Goal: Task Accomplishment & Management: Manage account settings

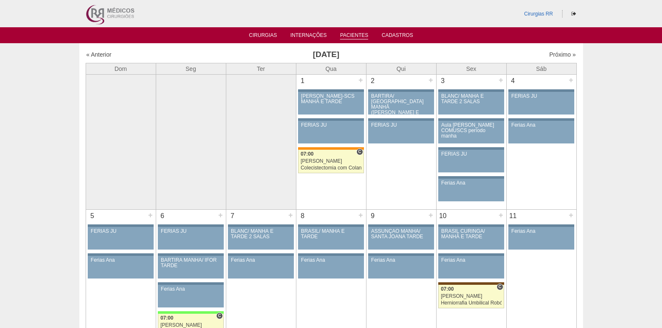
click at [346, 35] on link "Pacientes" at bounding box center [354, 35] width 28 height 7
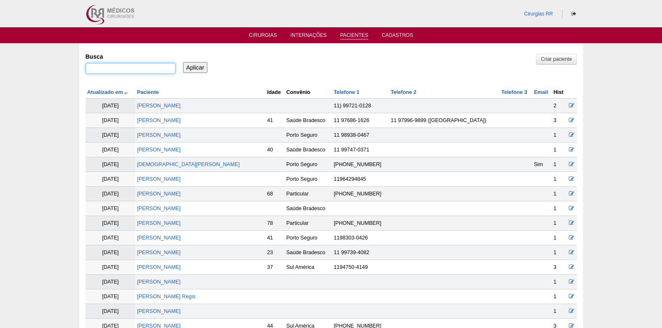
click at [157, 67] on input "Busca" at bounding box center [131, 68] width 90 height 11
paste input "CARLOS ALBERTO MARANGÃO JUNIOR"
type input "CARLOS ALBERTO MARANGÃO JUNIOR"
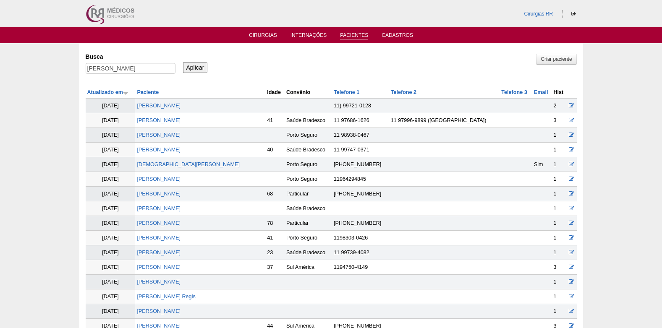
click at [203, 68] on input "Aplicar" at bounding box center [195, 67] width 25 height 11
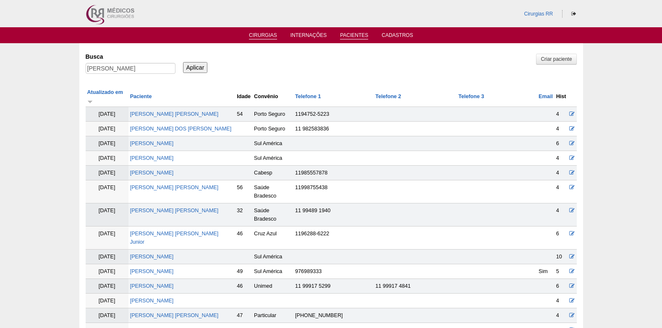
click at [257, 34] on link "Cirurgias" at bounding box center [263, 35] width 28 height 7
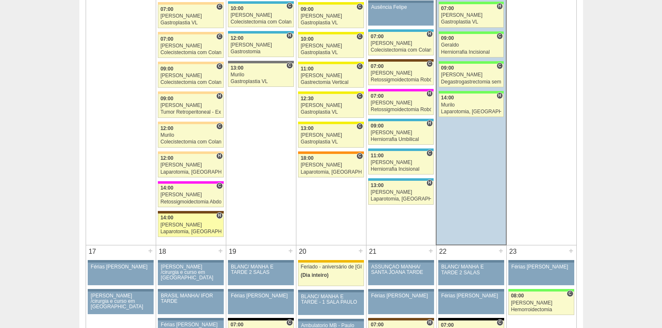
scroll to position [1260, 0]
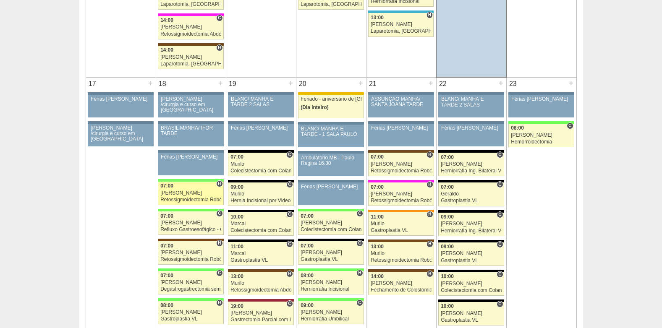
click at [176, 199] on div "Retossigmoidectomia Robótica" at bounding box center [190, 199] width 61 height 5
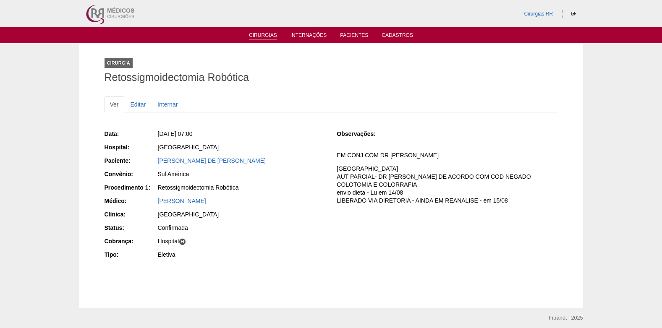
click at [260, 35] on link "Cirurgias" at bounding box center [263, 35] width 28 height 7
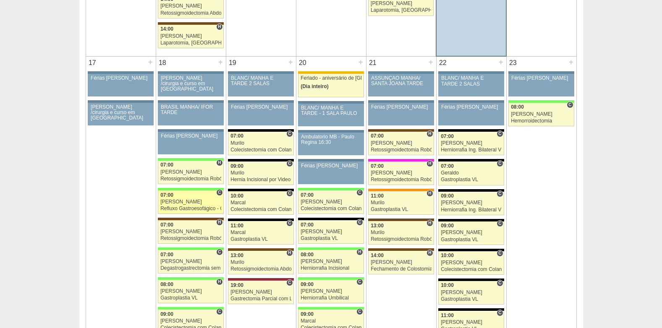
scroll to position [1386, 0]
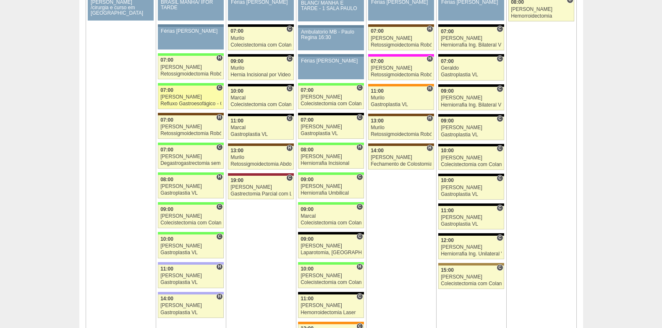
click at [193, 101] on div "Refluxo Gastroesofágico - Cirurgia VL" at bounding box center [190, 103] width 61 height 5
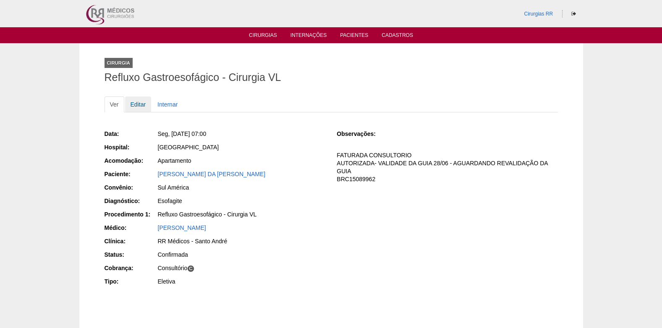
click at [139, 100] on link "Editar" at bounding box center [138, 105] width 26 height 16
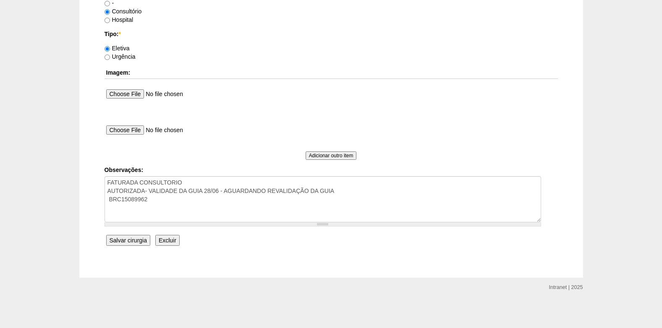
scroll to position [754, 0]
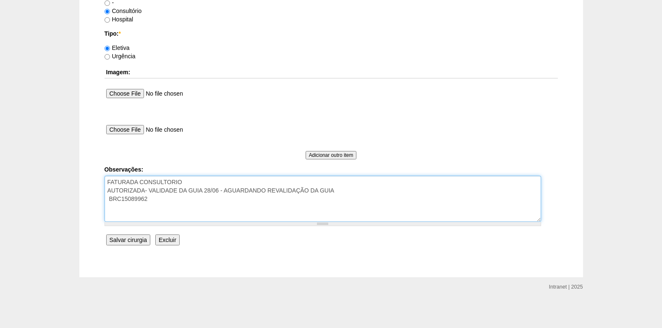
drag, startPoint x: 336, startPoint y: 193, endPoint x: 150, endPoint y: 191, distance: 185.3
click at [150, 191] on textarea "FATURADA CONSULTORIO AUTORIZADA- VALIDADE DA GUIA 28/06 - AGUARDANDO REVALIDAÇÃ…" at bounding box center [323, 199] width 437 height 46
type textarea "FATURADA CONSULTORIO AUTORIZADA- VENCE 14/09 BRC15089962"
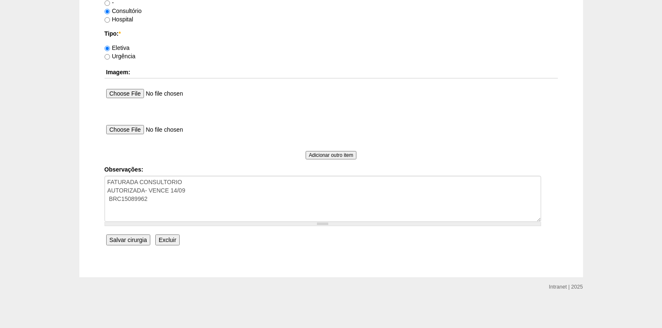
click at [126, 238] on input "Salvar cirurgia" at bounding box center [128, 240] width 44 height 11
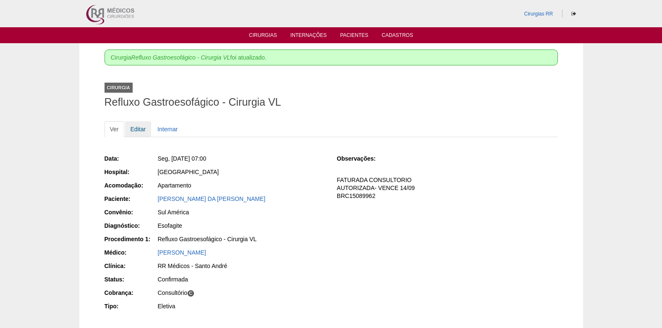
click at [135, 129] on link "Editar" at bounding box center [138, 129] width 26 height 16
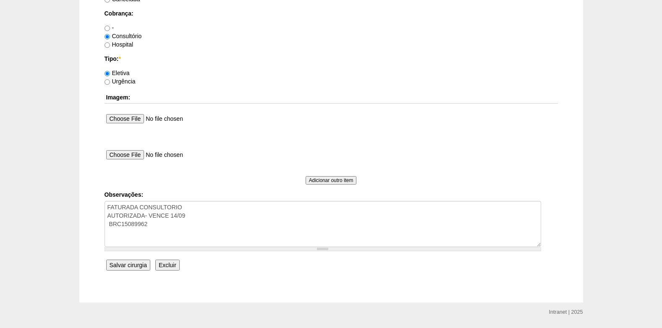
scroll to position [754, 0]
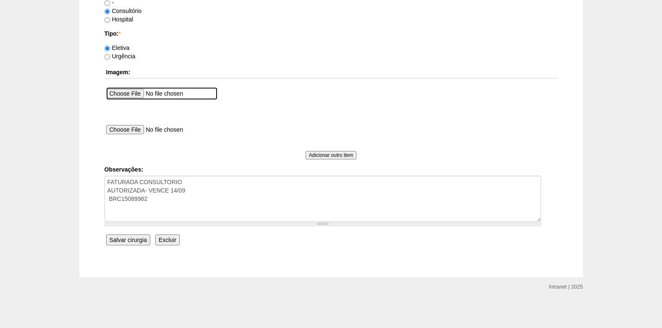
click at [134, 94] on input "file" at bounding box center [161, 93] width 111 height 13
type input "C:\fakepath\aut revalidada [PERSON_NAME]-0001.jpg"
click at [132, 238] on input "Salvar cirurgia" at bounding box center [128, 240] width 44 height 11
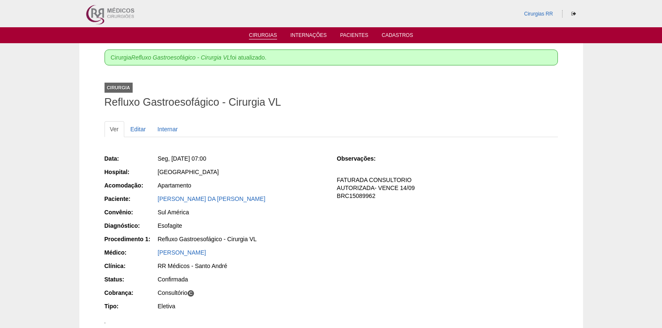
click at [266, 32] on li "Cirurgias" at bounding box center [263, 35] width 40 height 7
click at [261, 35] on link "Cirurgias" at bounding box center [263, 35] width 28 height 7
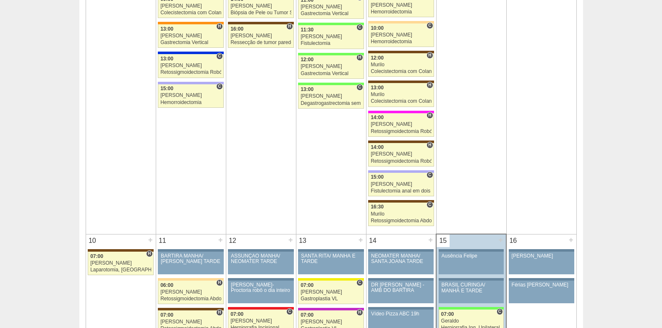
scroll to position [1008, 0]
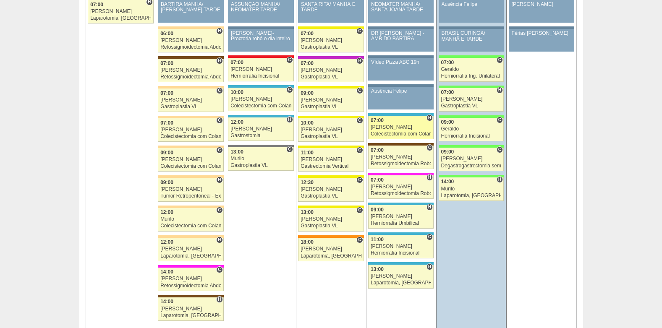
click at [373, 122] on span "07:00" at bounding box center [377, 121] width 13 height 6
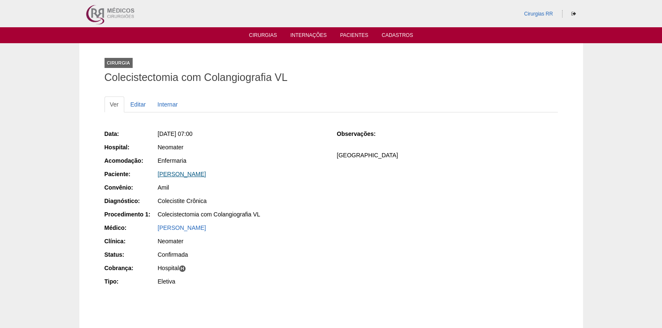
click at [190, 176] on link "[PERSON_NAME]" at bounding box center [182, 174] width 48 height 7
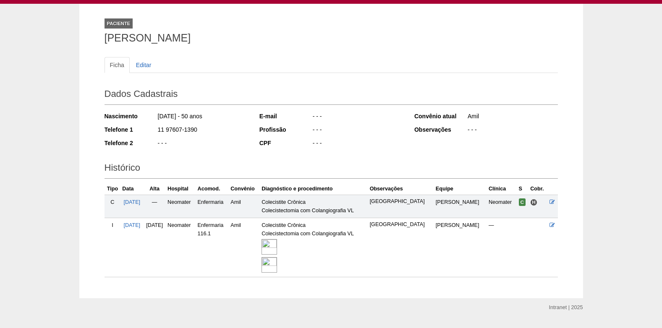
scroll to position [60, 0]
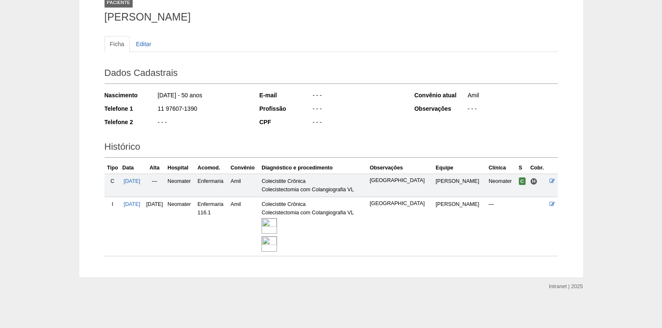
click at [277, 228] on img at bounding box center [270, 226] width 16 height 16
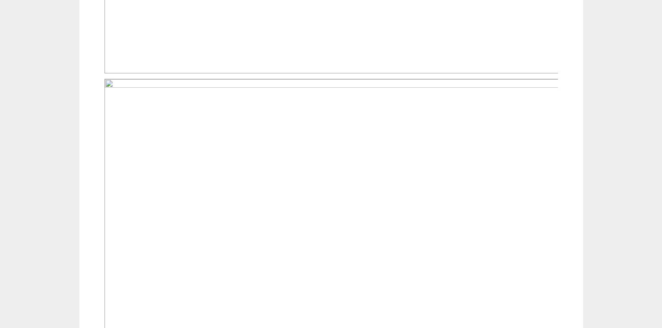
scroll to position [504, 0]
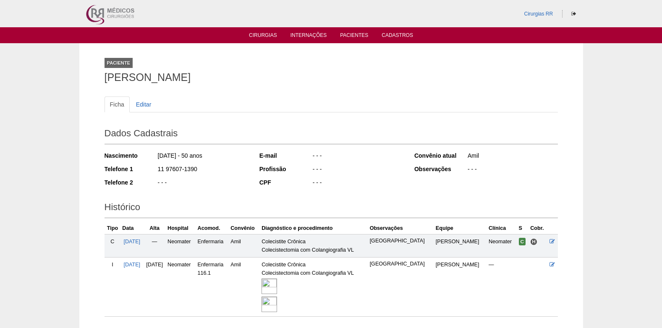
scroll to position [58, 0]
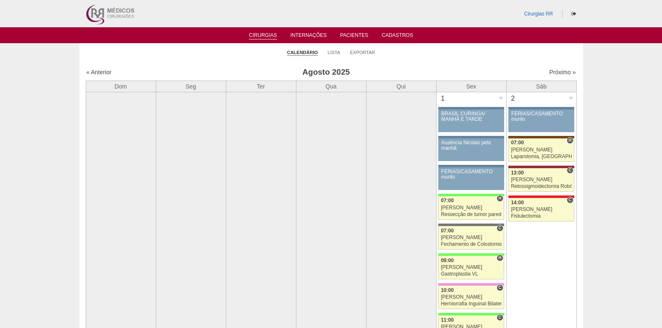
scroll to position [1008, 0]
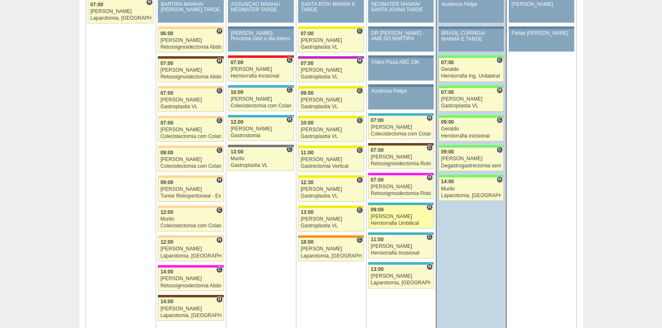
click at [391, 220] on div "[PERSON_NAME]" at bounding box center [401, 216] width 60 height 5
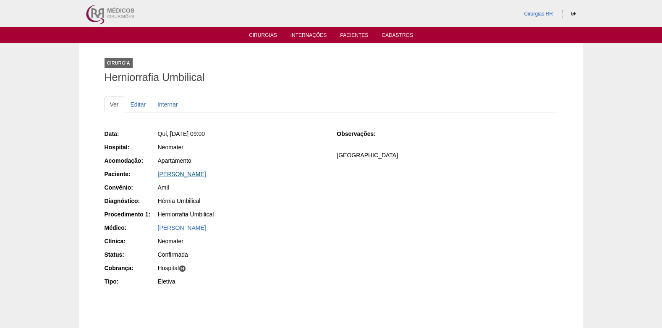
click at [193, 174] on link "[PERSON_NAME]" at bounding box center [182, 174] width 48 height 7
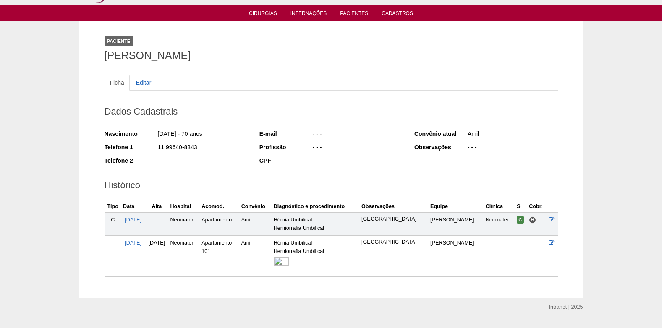
scroll to position [42, 0]
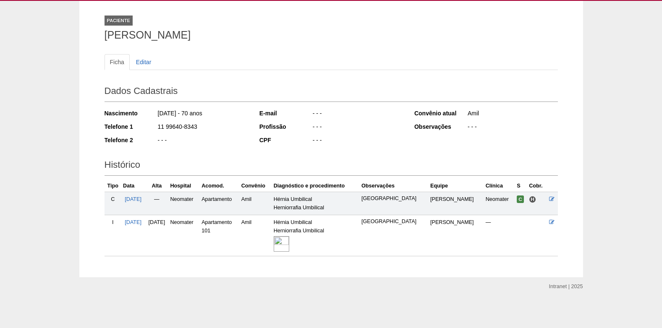
click at [289, 250] on img at bounding box center [282, 244] width 16 height 16
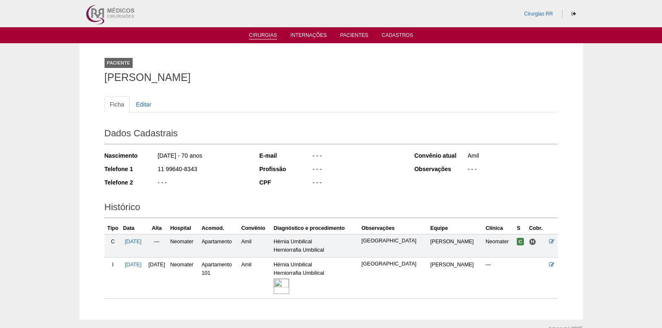
click at [257, 37] on link "Cirurgias" at bounding box center [263, 35] width 28 height 7
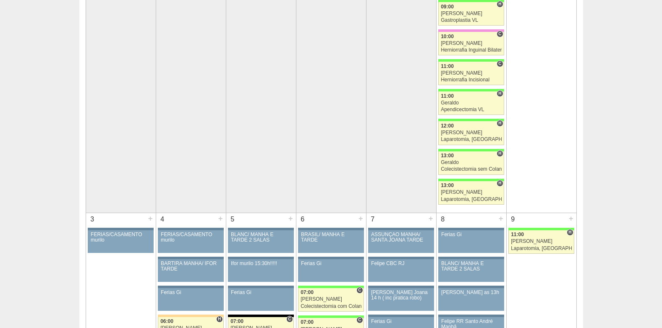
scroll to position [252, 0]
